Goal: Complete application form

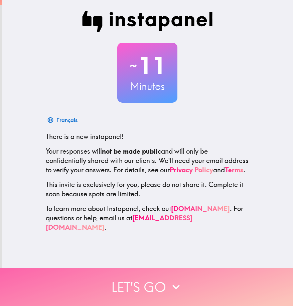
drag, startPoint x: 166, startPoint y: 293, endPoint x: 165, endPoint y: 284, distance: 9.8
click at [165, 291] on button "Let's go" at bounding box center [146, 287] width 293 height 38
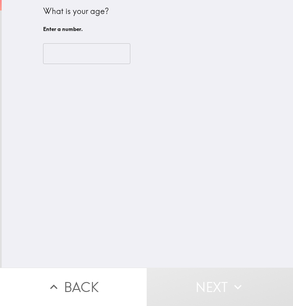
click at [40, 39] on div "What is your age? Enter a number. ​" at bounding box center [147, 36] width 214 height 72
click at [43, 45] on input "number" at bounding box center [86, 53] width 87 height 21
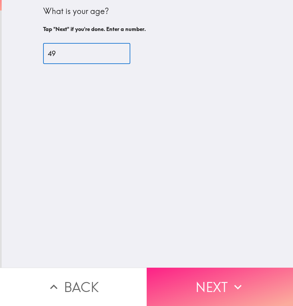
type input "49"
click at [250, 284] on button "Next" at bounding box center [220, 287] width 147 height 38
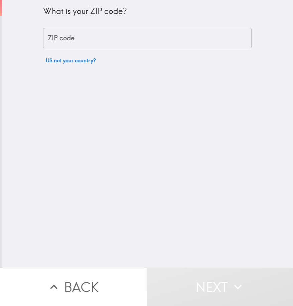
click at [111, 37] on input "ZIP code" at bounding box center [147, 38] width 208 height 21
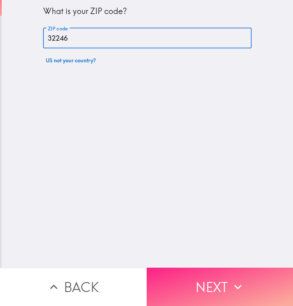
type input "32246"
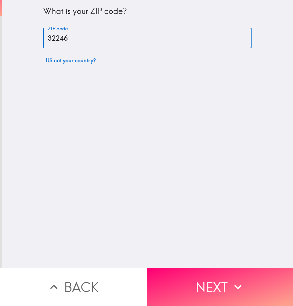
click at [235, 280] on icon "button" at bounding box center [237, 287] width 15 height 15
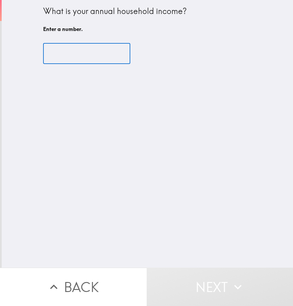
click at [92, 60] on input "number" at bounding box center [86, 53] width 87 height 21
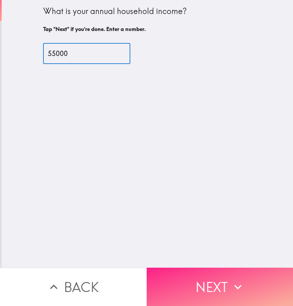
type input "55000"
click at [209, 289] on button "Next" at bounding box center [220, 287] width 147 height 38
